Goal: Check status: Check status

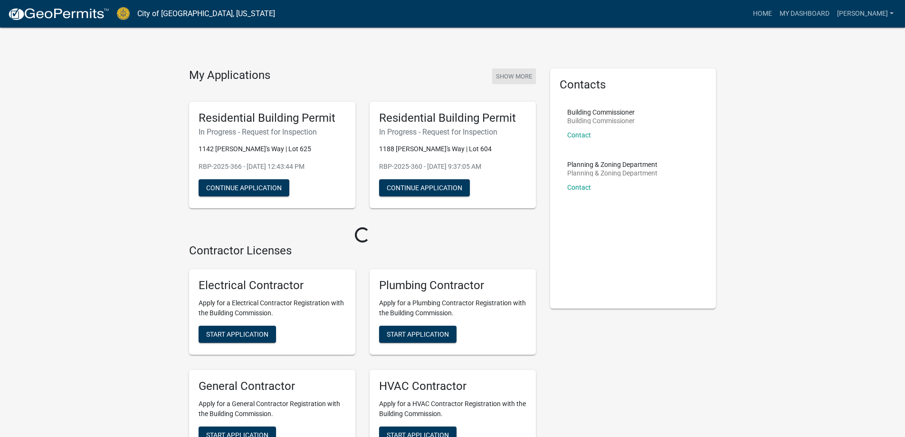
click at [504, 76] on button "Show More" at bounding box center [514, 76] width 44 height 16
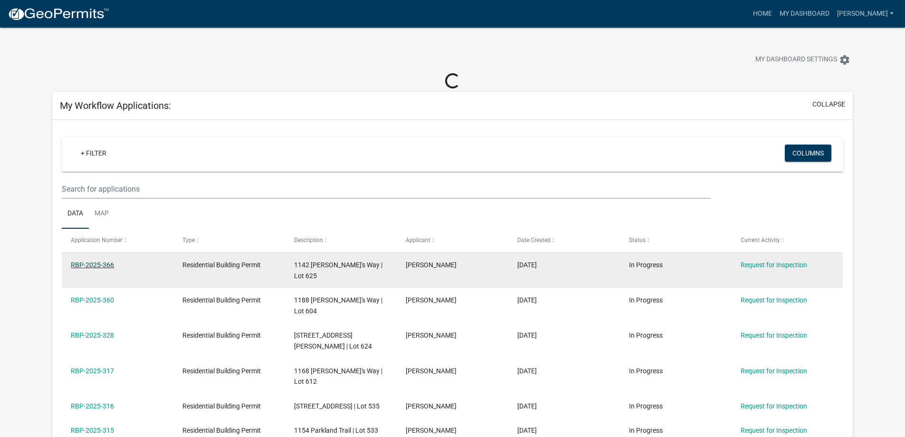
click at [90, 264] on link "RBP-2025-366" at bounding box center [92, 265] width 43 height 8
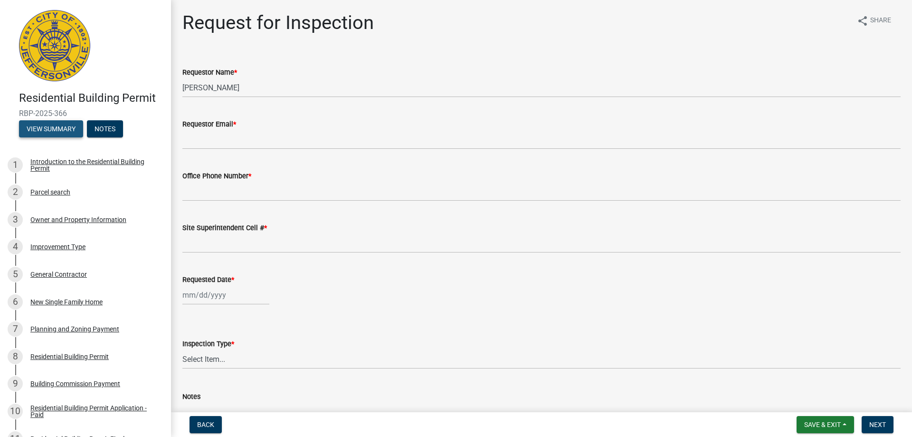
click at [48, 124] on button "View Summary" at bounding box center [51, 128] width 64 height 17
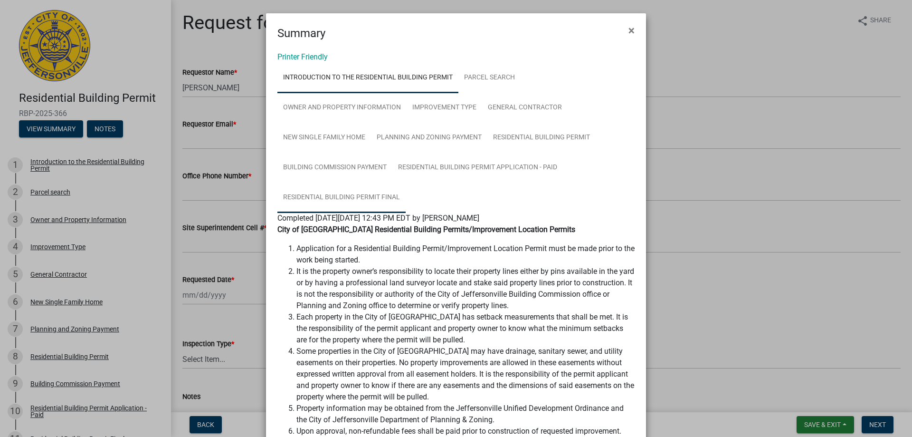
click at [367, 195] on link "Residential Building Permit Final" at bounding box center [341, 197] width 128 height 30
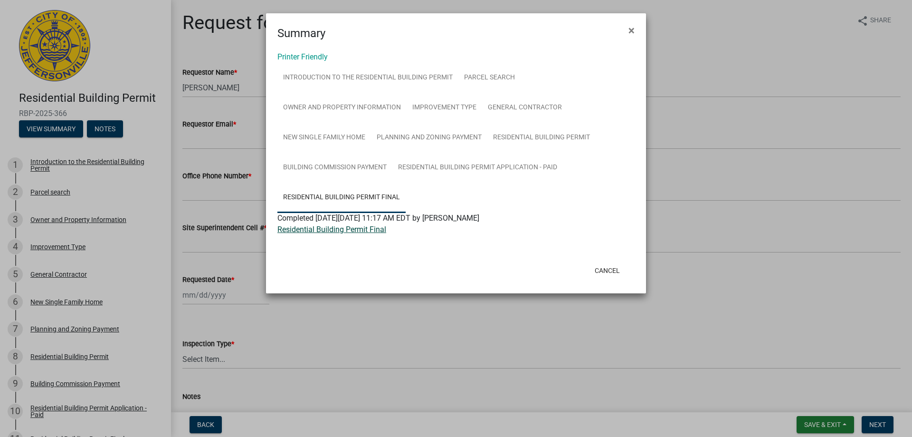
click at [343, 230] on link "Residential Building Permit Final" at bounding box center [331, 229] width 109 height 9
